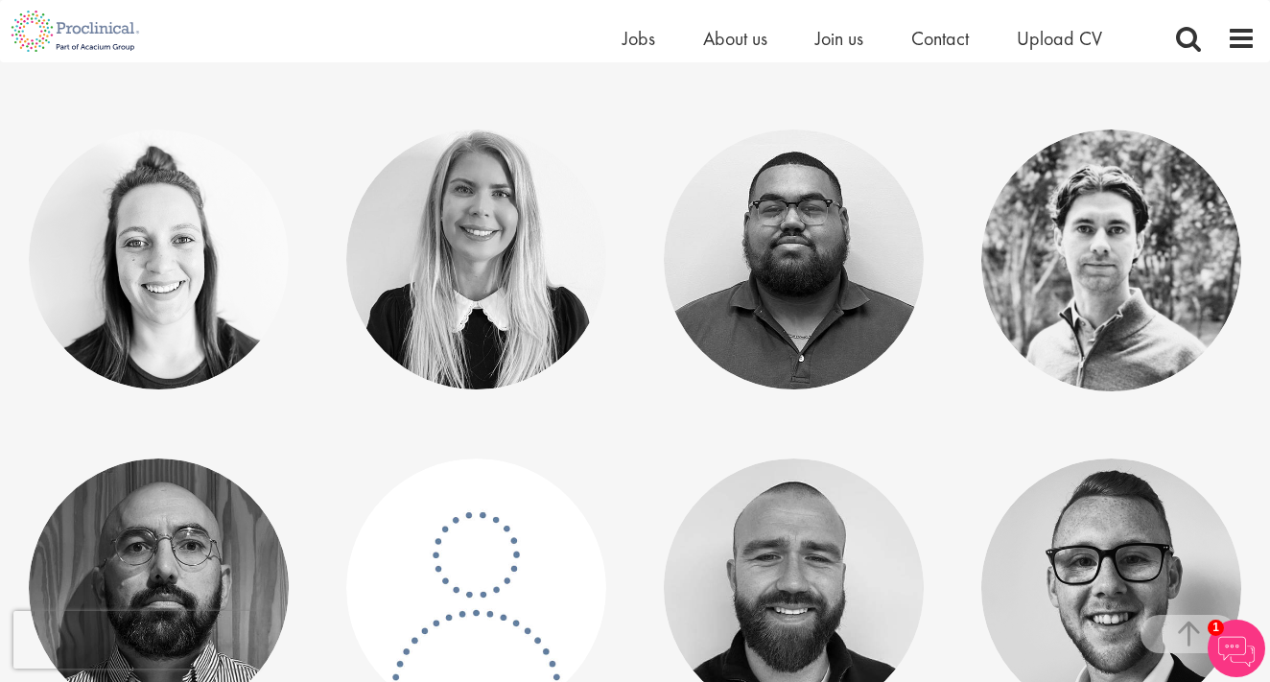
scroll to position [646, 0]
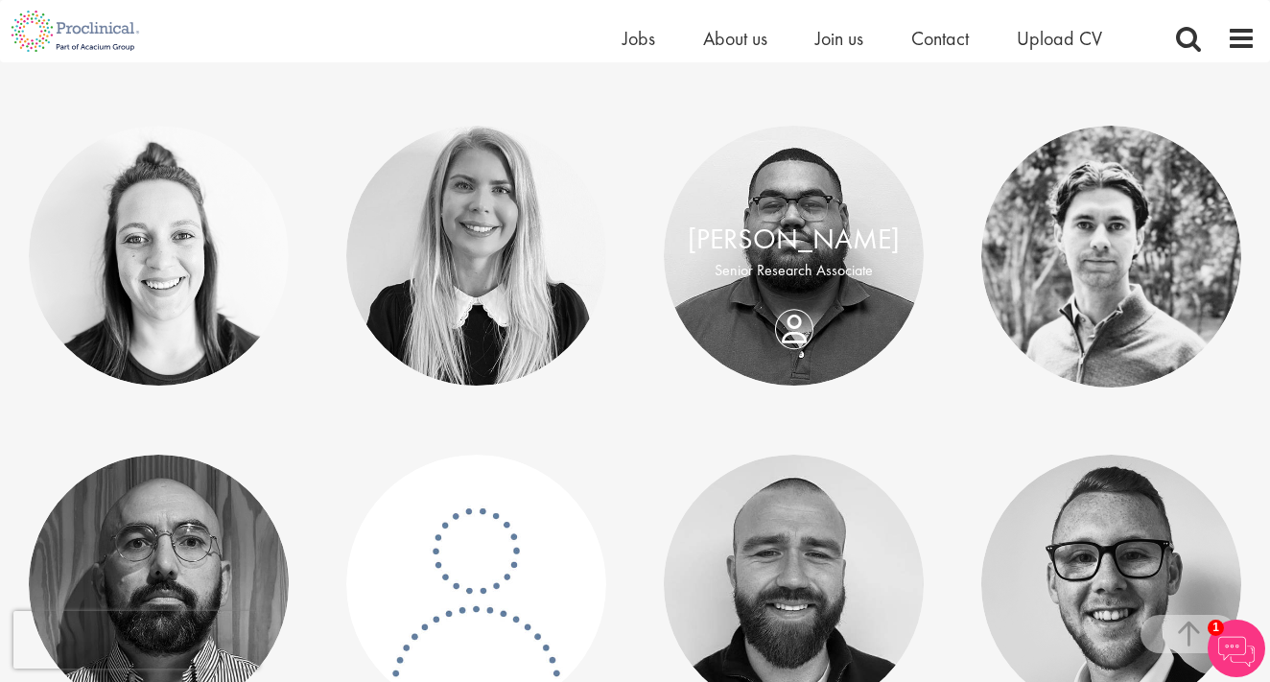
click at [770, 261] on p "Senior Research Associate" at bounding box center [794, 271] width 222 height 22
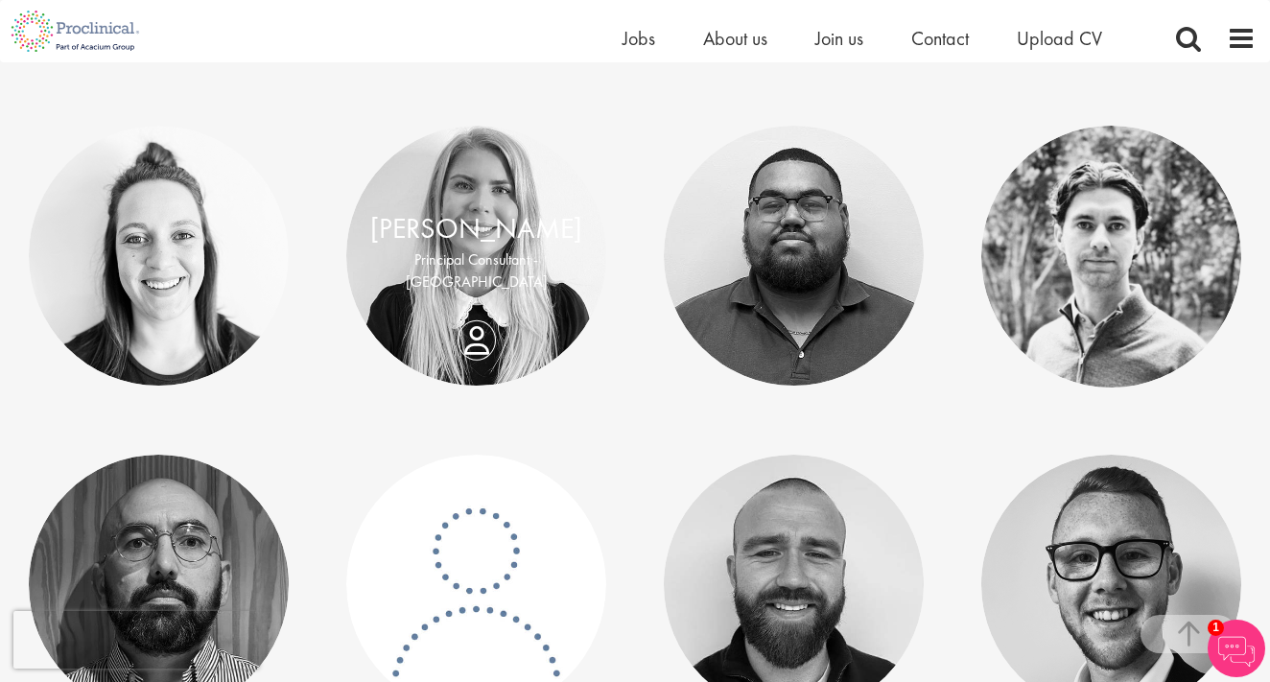
click at [482, 294] on link at bounding box center [476, 256] width 260 height 260
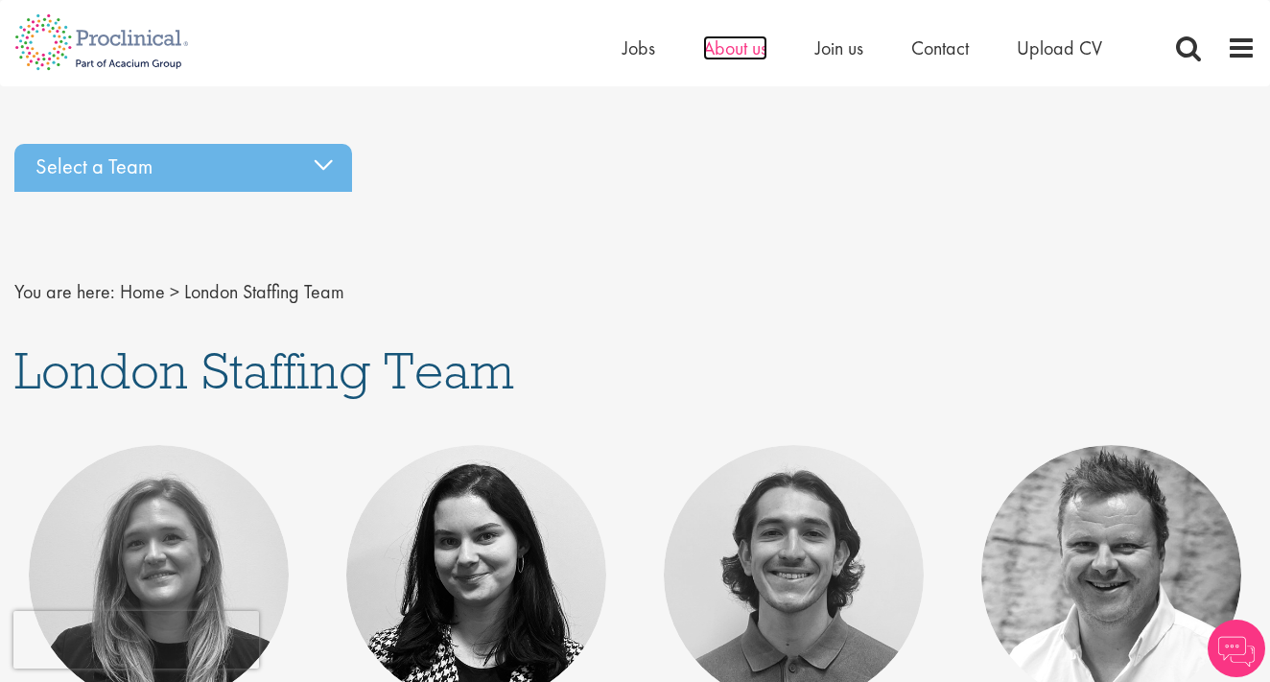
click at [718, 50] on span "About us" at bounding box center [735, 47] width 64 height 25
